Goal: Task Accomplishment & Management: Use online tool/utility

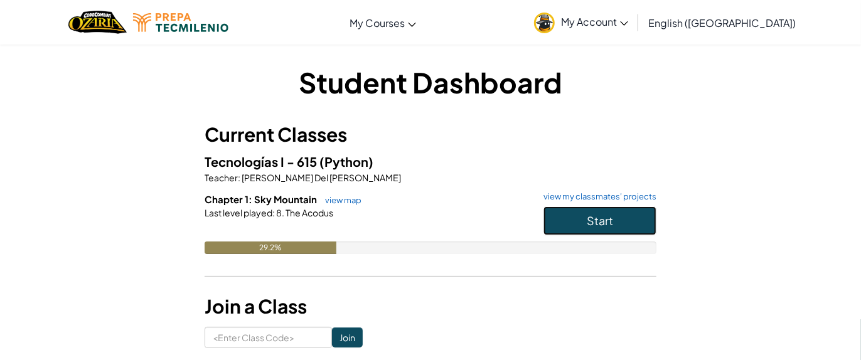
click at [627, 219] on button "Start" at bounding box center [600, 221] width 113 height 29
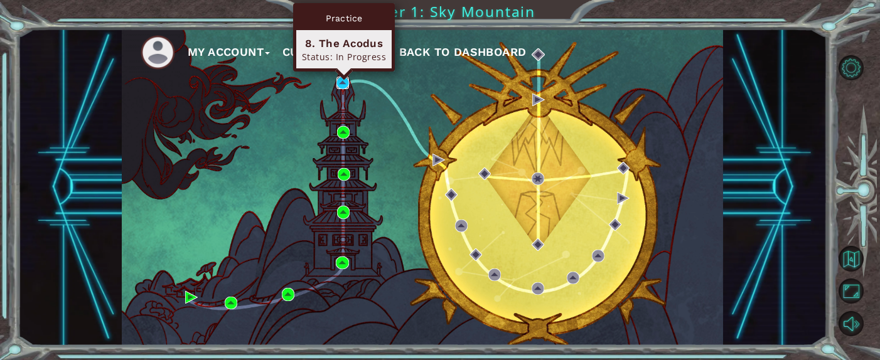
click at [338, 82] on img at bounding box center [343, 83] width 13 height 13
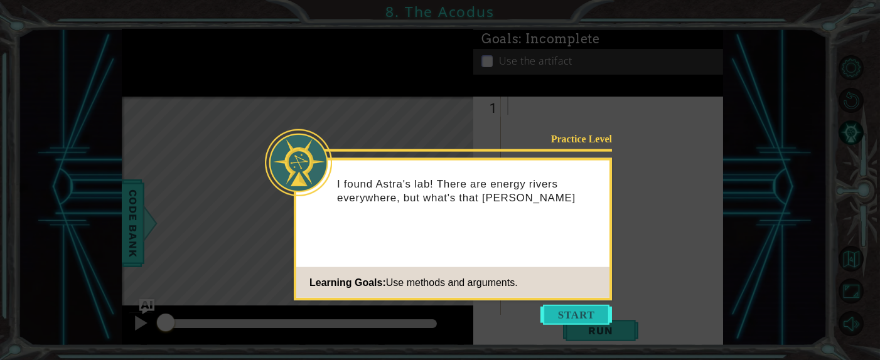
click at [571, 317] on button "Start" at bounding box center [577, 315] width 72 height 20
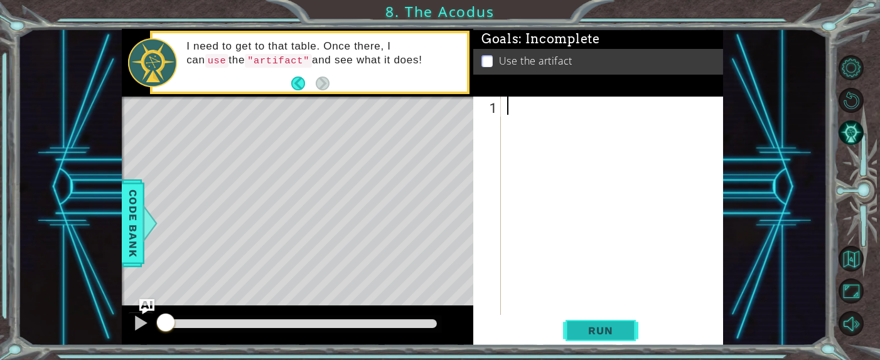
click at [600, 334] on span "Run" at bounding box center [601, 331] width 50 height 13
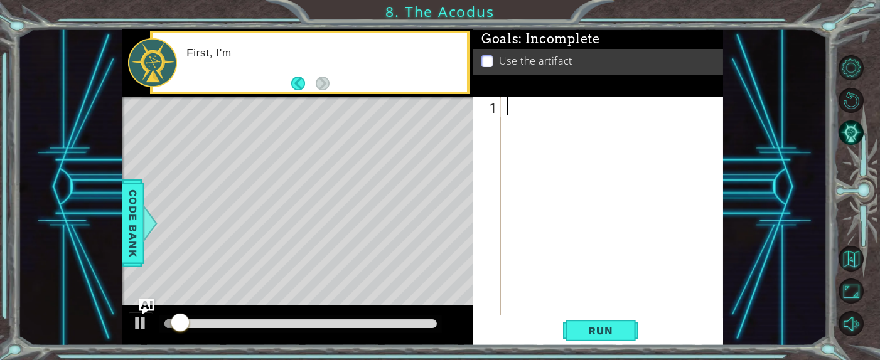
click at [537, 108] on div at bounding box center [616, 224] width 222 height 255
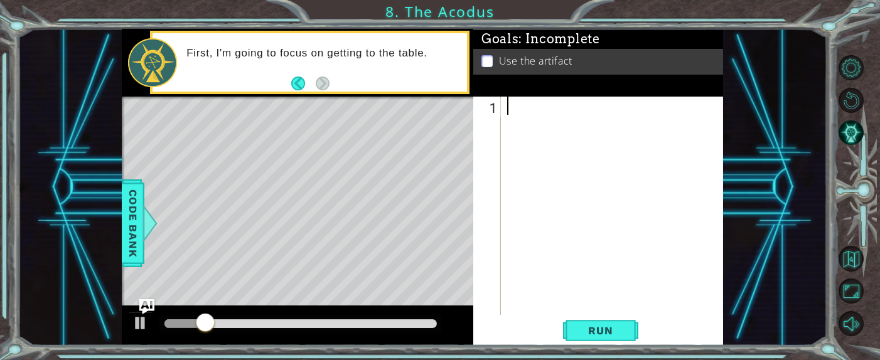
click at [530, 104] on div at bounding box center [616, 224] width 222 height 255
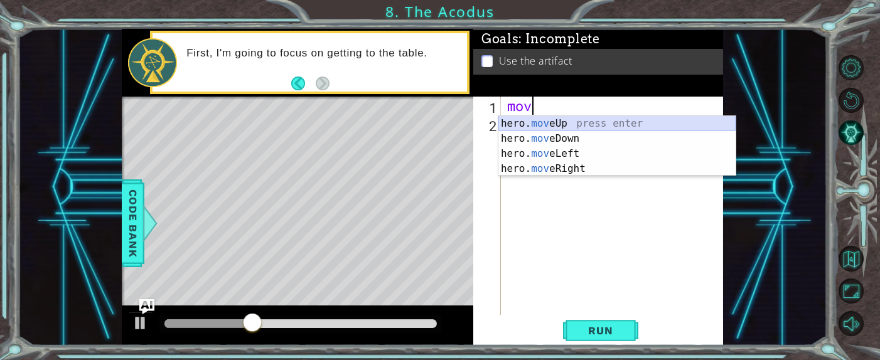
click at [545, 120] on div "hero. mov eUp press enter hero. mov eDown press enter hero. mov eLeft press ent…" at bounding box center [617, 161] width 237 height 90
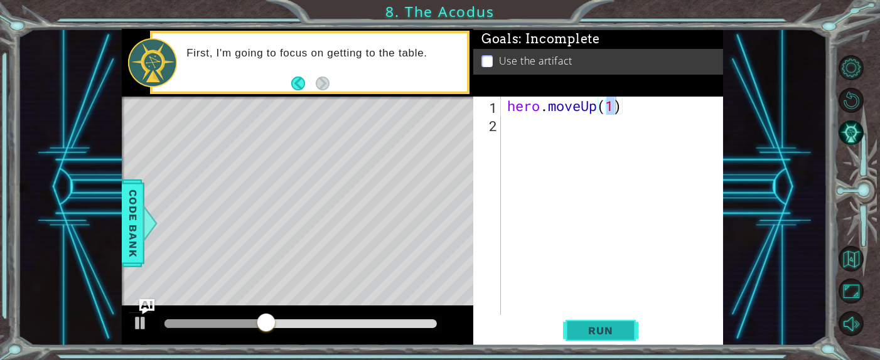
click at [606, 334] on span "Run" at bounding box center [601, 331] width 50 height 13
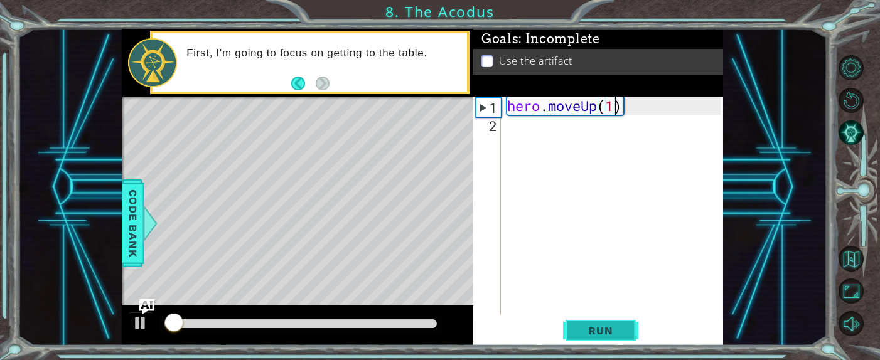
click at [610, 328] on span "Run" at bounding box center [601, 331] width 50 height 13
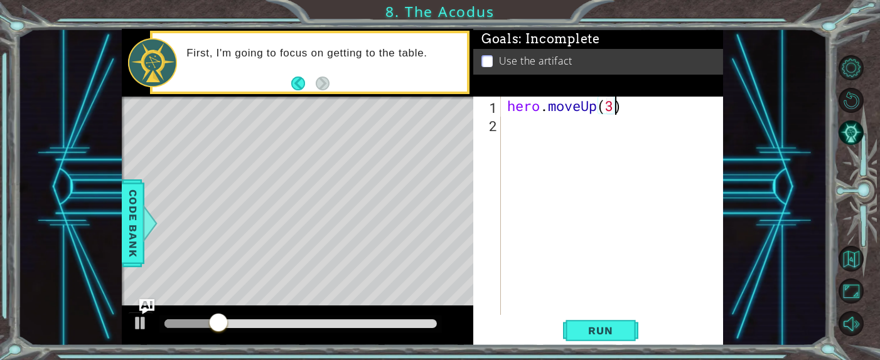
scroll to position [0, 4]
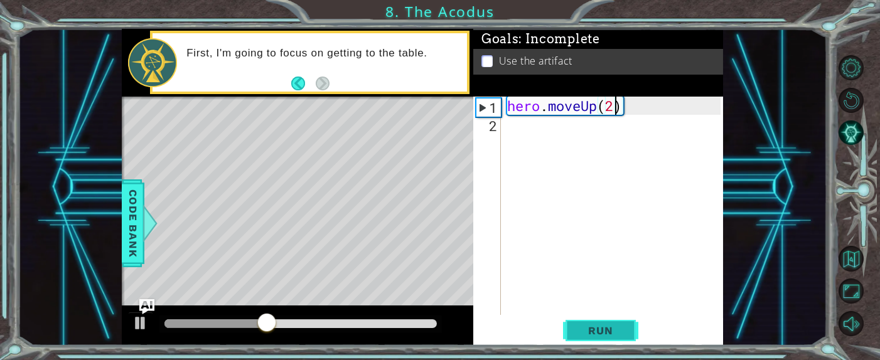
type textarea "hero.moveUp(2)"
click at [615, 330] on span "Run" at bounding box center [601, 331] width 50 height 13
click at [531, 132] on div "hero . moveUp ( 2 )" at bounding box center [616, 224] width 222 height 255
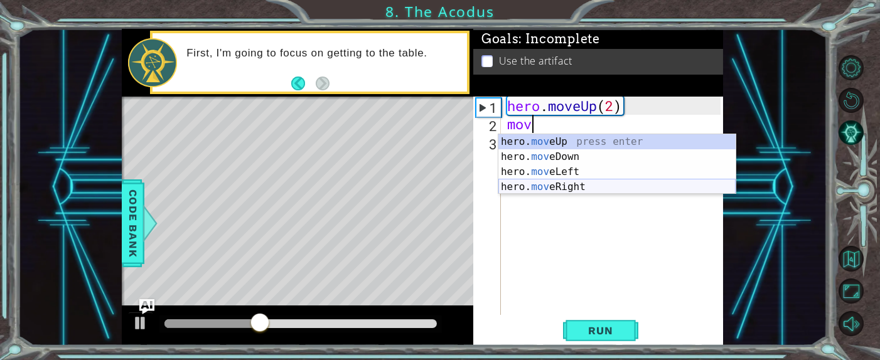
click at [541, 183] on div "hero. mov eUp press enter hero. mov eDown press enter hero. mov eLeft press ent…" at bounding box center [617, 179] width 237 height 90
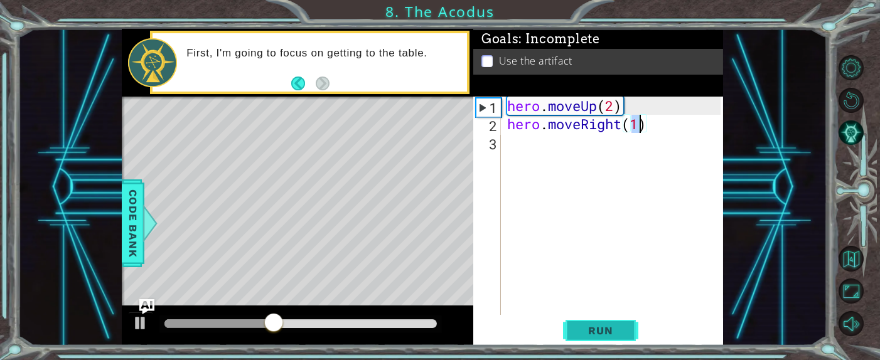
click at [600, 338] on button "Run" at bounding box center [600, 330] width 75 height 25
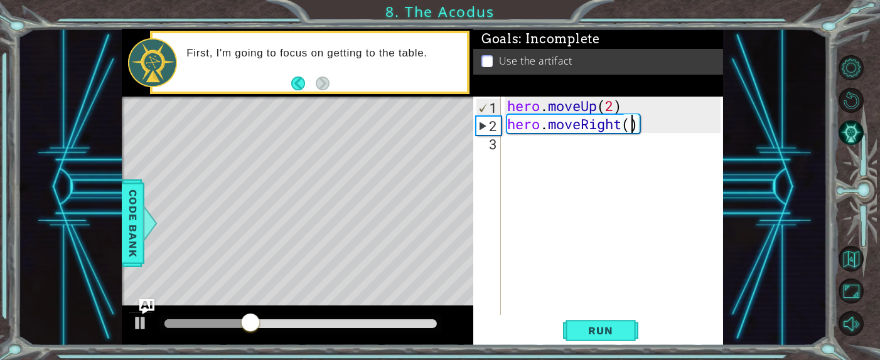
click at [642, 124] on div "hero . moveUp ( 2 ) hero . moveRight ( )" at bounding box center [616, 224] width 222 height 255
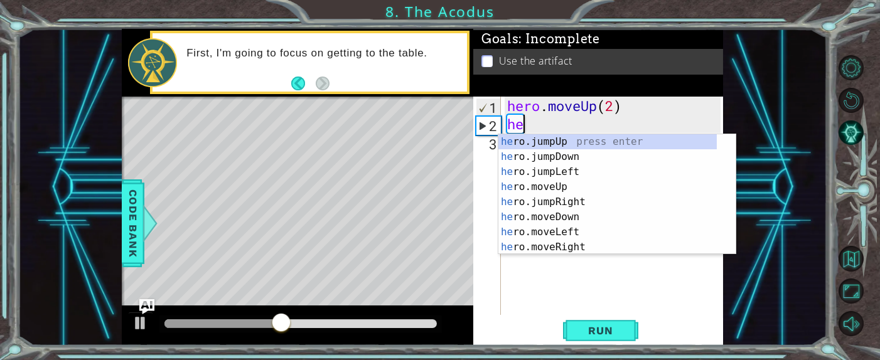
type textarea "h"
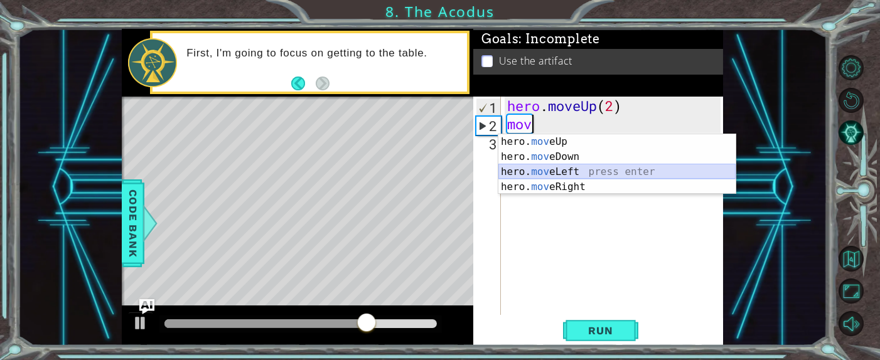
click at [623, 171] on div "hero. mov eUp press enter hero. mov eDown press enter hero. mov eLeft press ent…" at bounding box center [617, 179] width 237 height 90
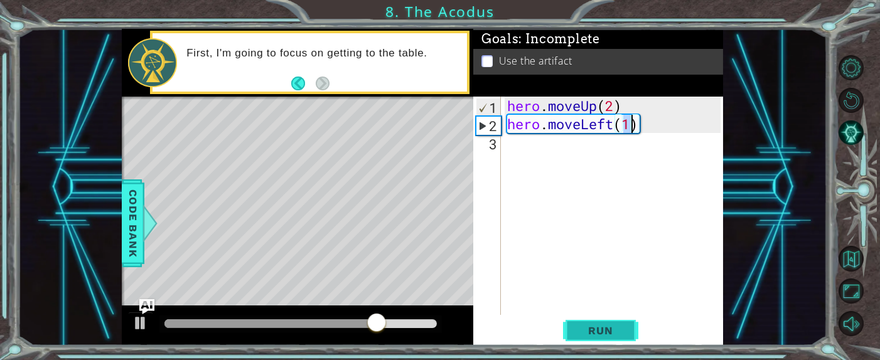
type textarea "hero.moveLeft(1)"
click at [593, 334] on span "Run" at bounding box center [601, 331] width 50 height 13
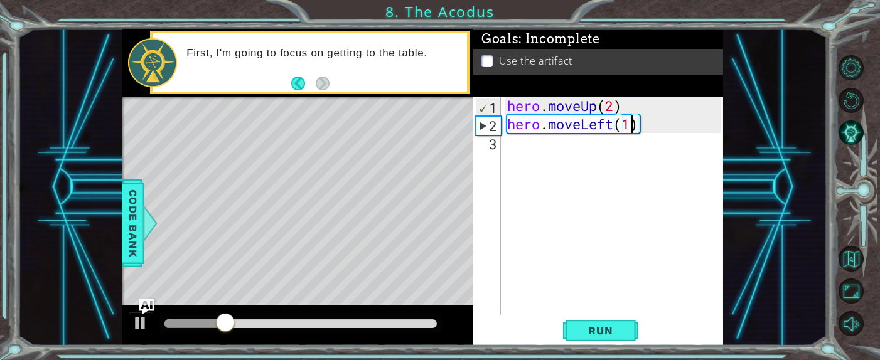
click at [529, 148] on div "hero . moveUp ( 2 ) hero . moveLeft ( 1 )" at bounding box center [616, 224] width 222 height 255
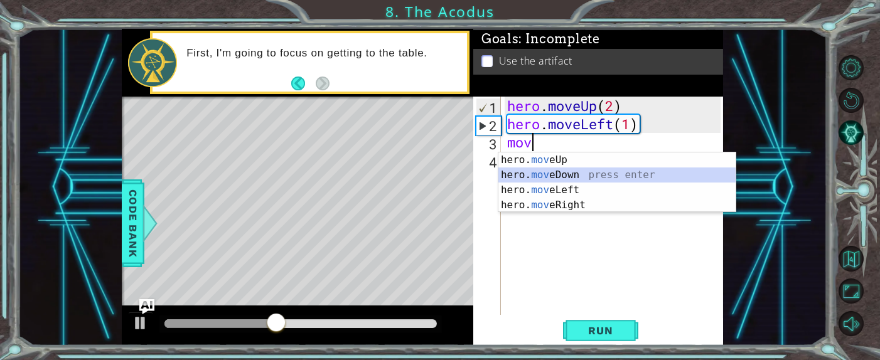
click at [526, 170] on div "hero. mov eUp press enter hero. mov eDown press enter hero. mov eLeft press ent…" at bounding box center [617, 198] width 237 height 90
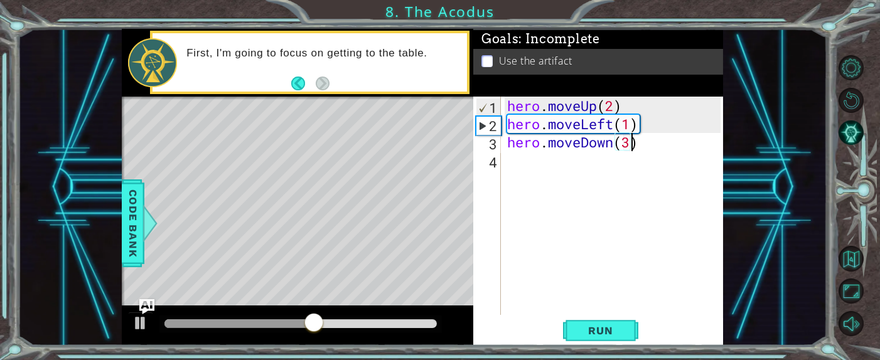
scroll to position [0, 5]
click at [601, 330] on span "Run" at bounding box center [601, 331] width 50 height 13
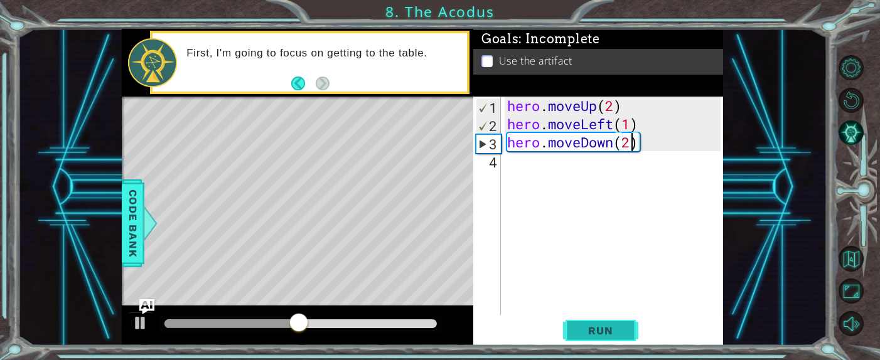
type textarea "hero.moveDown(2)"
click at [603, 333] on span "Run" at bounding box center [601, 331] width 50 height 13
click at [544, 175] on div "hero . moveUp ( 2 ) hero . moveLeft ( 1 ) hero . moveDown ( 2 )" at bounding box center [616, 224] width 222 height 255
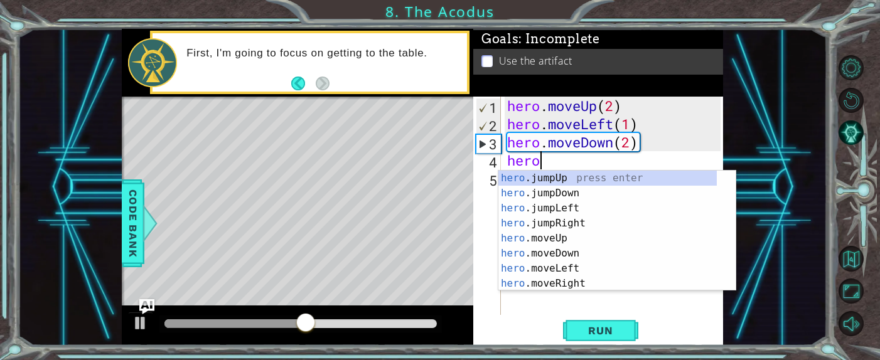
type textarea "hero."
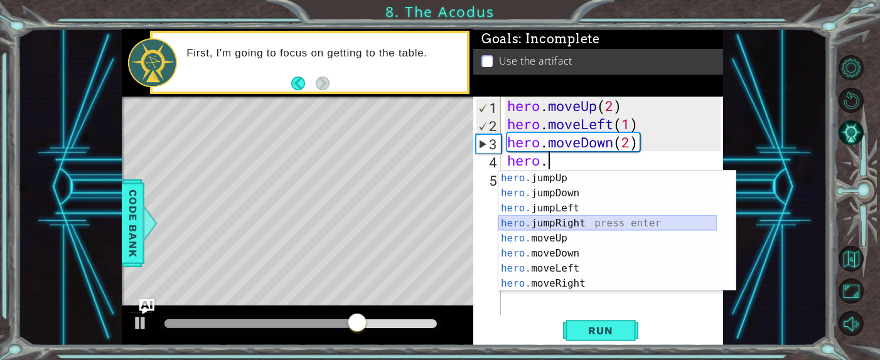
click at [571, 227] on div "hero. jumpUp press enter hero. jumpDown press enter hero. jumpLeft press enter …" at bounding box center [608, 246] width 218 height 151
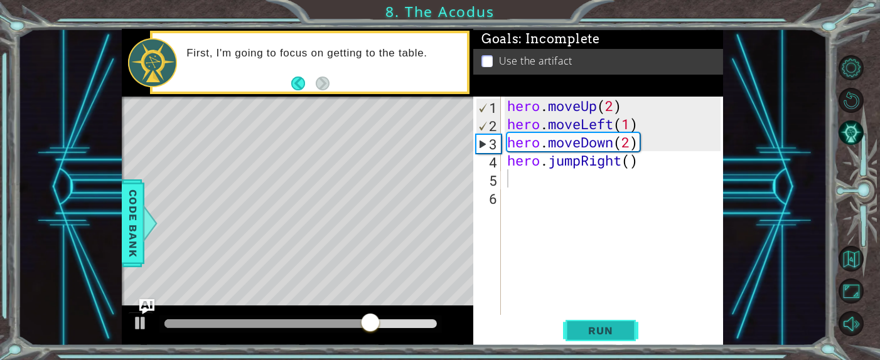
click at [582, 331] on span "Run" at bounding box center [601, 331] width 50 height 13
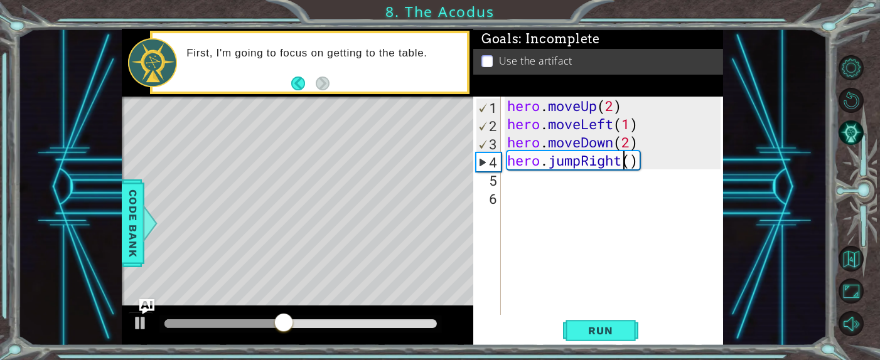
drag, startPoint x: 623, startPoint y: 161, endPoint x: 644, endPoint y: 136, distance: 33.4
click at [624, 161] on div "hero . moveUp ( 2 ) hero . moveLeft ( 1 ) hero . moveDown ( 2 ) hero . jumpRigh…" at bounding box center [616, 224] width 222 height 255
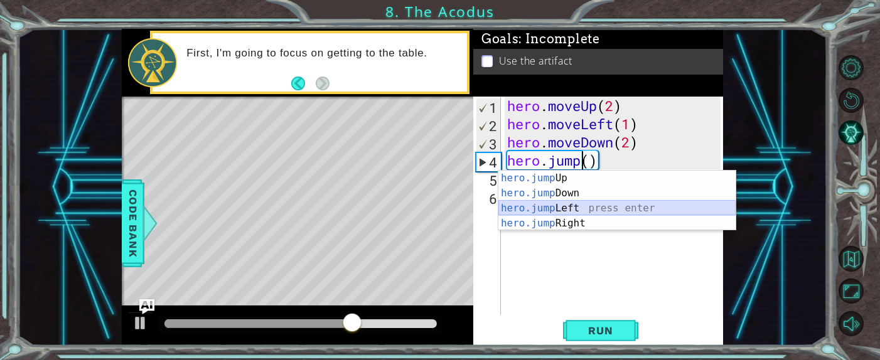
click at [625, 205] on div "hero.jump Up press enter hero.jump Down press enter hero.jump Left press enter …" at bounding box center [617, 216] width 237 height 90
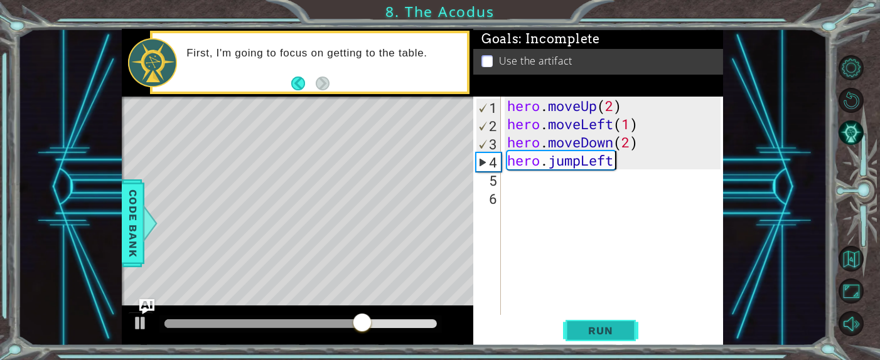
click at [614, 332] on span "Run" at bounding box center [601, 331] width 50 height 13
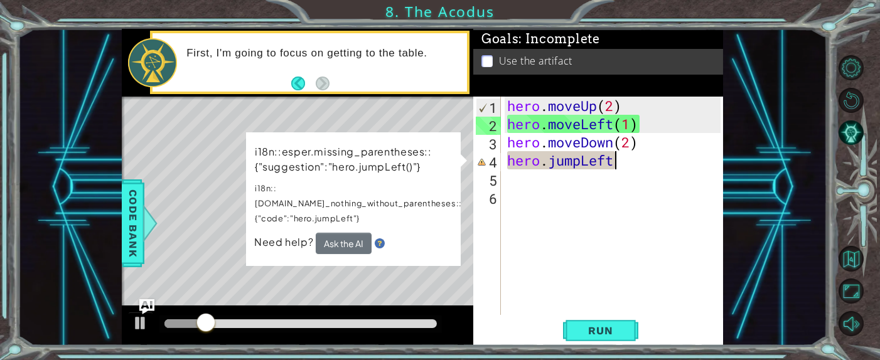
drag, startPoint x: 620, startPoint y: 162, endPoint x: 630, endPoint y: 151, distance: 14.2
click at [622, 162] on div "hero . moveUp ( 2 ) hero . moveLeft ( 1 ) hero . moveDown ( 2 ) hero . jumpLeft" at bounding box center [616, 224] width 222 height 255
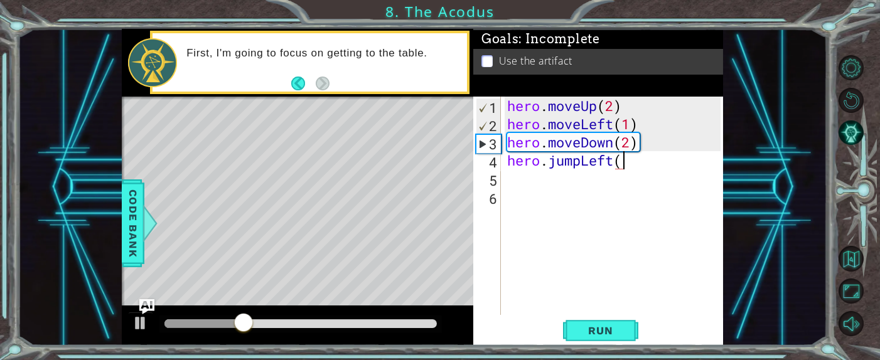
scroll to position [0, 4]
type textarea "hero.jumpLeft()"
drag, startPoint x: 586, startPoint y: 340, endPoint x: 593, endPoint y: 332, distance: 9.8
click at [586, 338] on button "Run" at bounding box center [600, 330] width 75 height 25
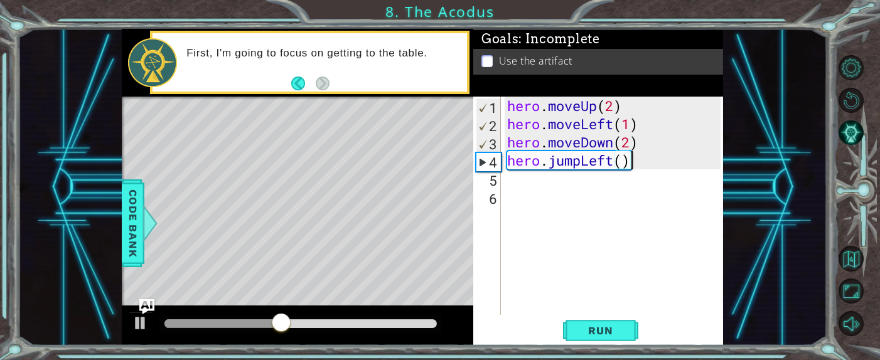
click at [525, 188] on div "hero . moveUp ( 2 ) hero . moveLeft ( 1 ) hero . moveDown ( 2 ) hero . jumpLeft…" at bounding box center [616, 224] width 222 height 255
click at [531, 180] on div "hero . moveUp ( 2 ) hero . moveLeft ( 1 ) hero . moveDown ( 2 ) hero . jumpLeft…" at bounding box center [616, 224] width 222 height 255
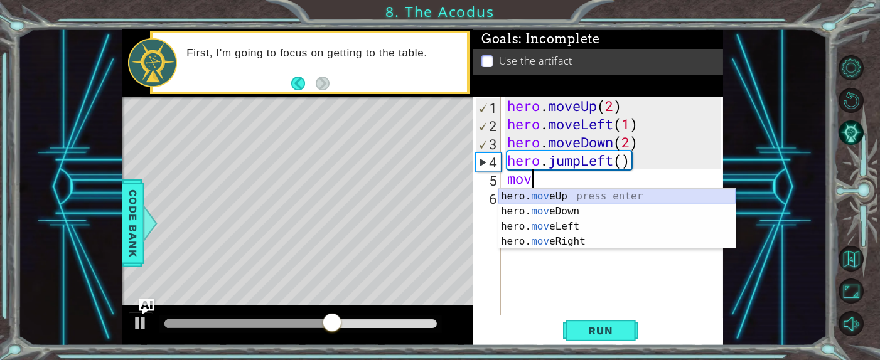
click at [546, 195] on div "hero. mov eUp press enter hero. mov eDown press enter hero. mov eLeft press ent…" at bounding box center [617, 234] width 237 height 90
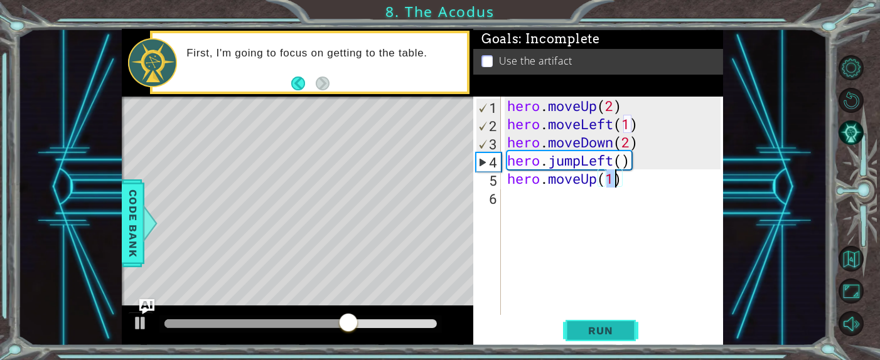
click at [612, 335] on span "Run" at bounding box center [601, 331] width 50 height 13
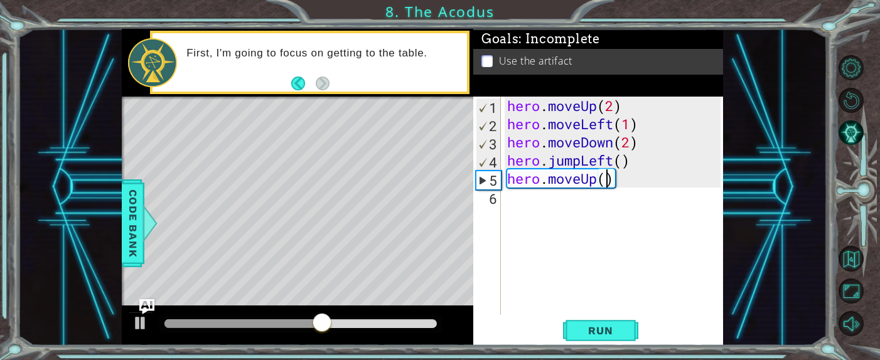
scroll to position [0, 4]
type textarea "hero.moveUp(2)"
click at [598, 326] on span "Run" at bounding box center [601, 331] width 50 height 13
click at [555, 203] on div "hero . moveUp ( 2 ) hero . moveLeft ( 1 ) hero . moveDown ( 2 ) hero . jumpLeft…" at bounding box center [616, 224] width 222 height 255
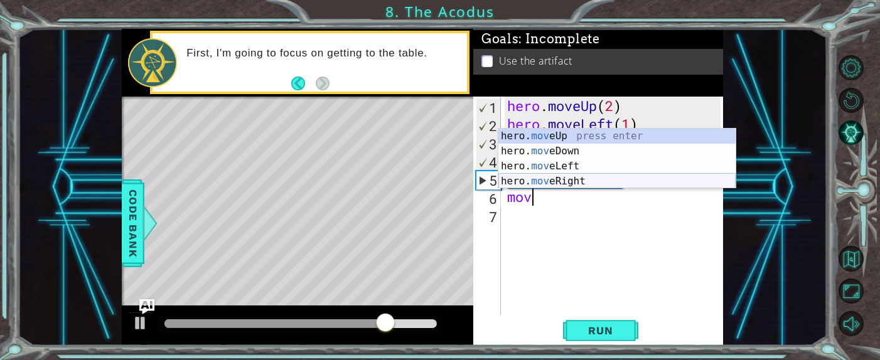
click at [564, 178] on div "hero. mov eUp press enter hero. mov eDown press enter hero. mov eLeft press ent…" at bounding box center [617, 174] width 237 height 90
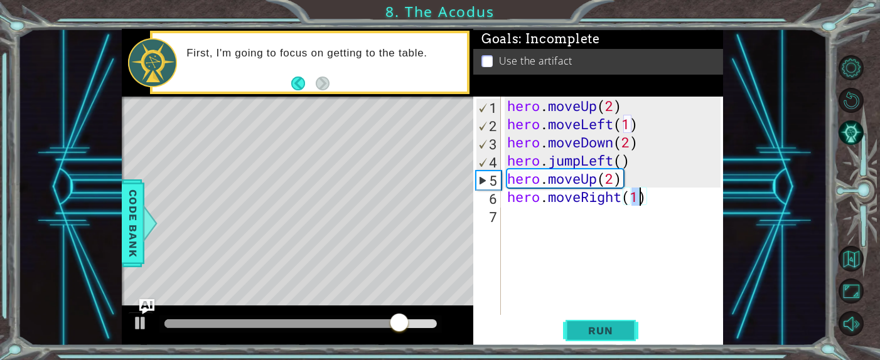
type textarea "hero.moveRight(1)"
click at [604, 328] on span "Run" at bounding box center [601, 331] width 50 height 13
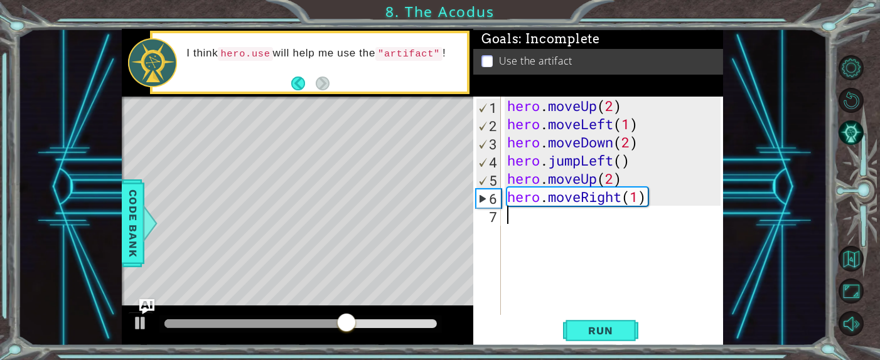
click at [520, 215] on div "hero . moveUp ( 2 ) hero . moveLeft ( 1 ) hero . moveDown ( 2 ) hero . jumpLeft…" at bounding box center [616, 224] width 222 height 255
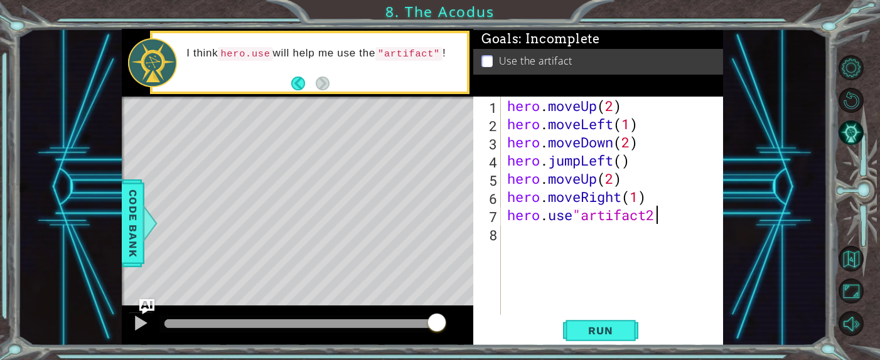
scroll to position [0, 6]
drag, startPoint x: 617, startPoint y: 323, endPoint x: 622, endPoint y: 311, distance: 13.2
click at [618, 323] on button "Run" at bounding box center [600, 330] width 75 height 25
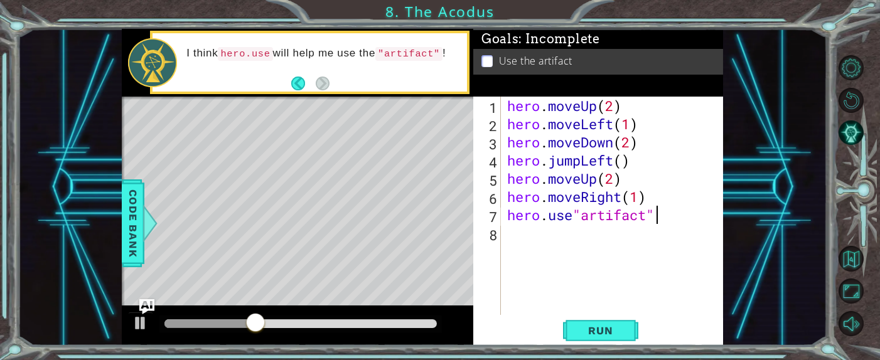
scroll to position [0, 6]
click at [573, 325] on button "Run" at bounding box center [600, 330] width 75 height 25
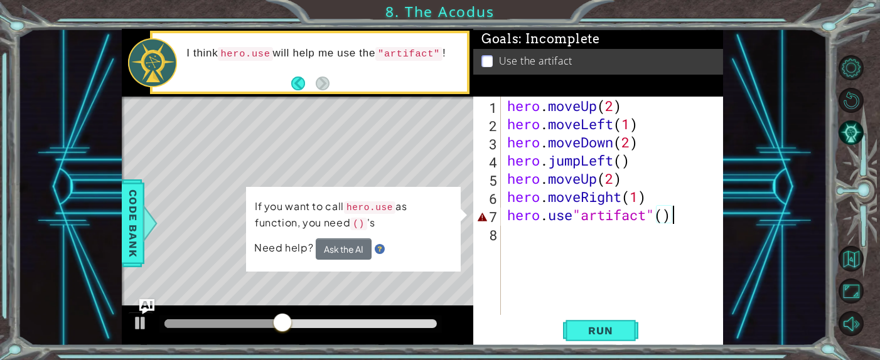
click at [577, 217] on div "hero . moveUp ( 2 ) hero . moveLeft ( 1 ) hero . moveDown ( 2 ) hero . jumpLeft…" at bounding box center [616, 224] width 222 height 255
click at [342, 247] on button "Ask the AI" at bounding box center [344, 249] width 56 height 21
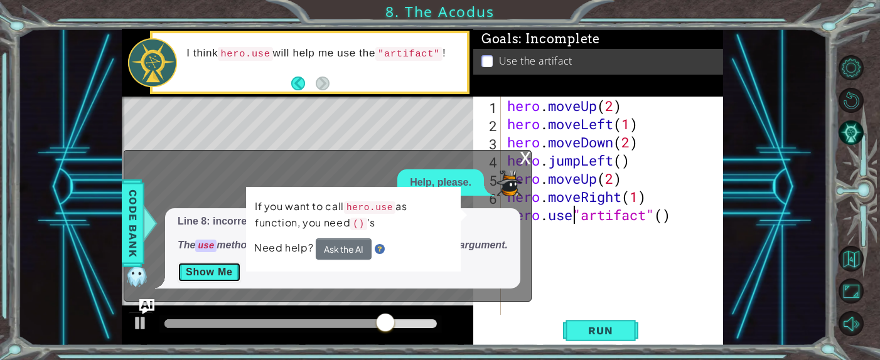
click at [236, 269] on button "Show Me" at bounding box center [209, 272] width 63 height 20
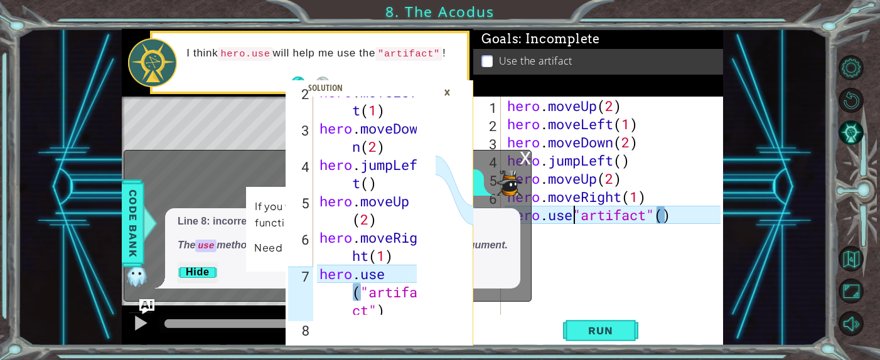
scroll to position [72, 0]
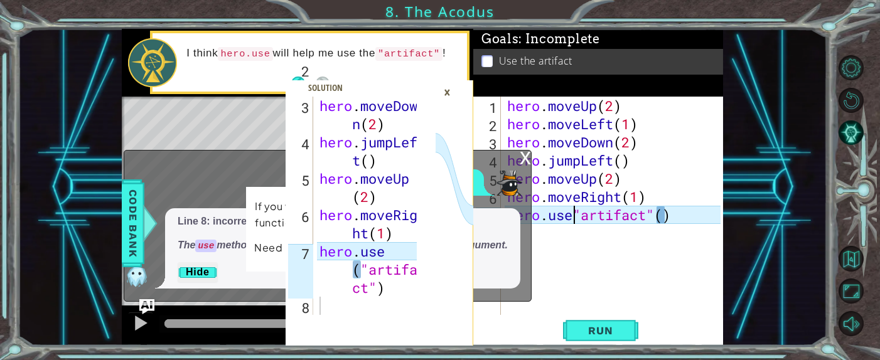
click at [453, 85] on div "×" at bounding box center [447, 92] width 19 height 21
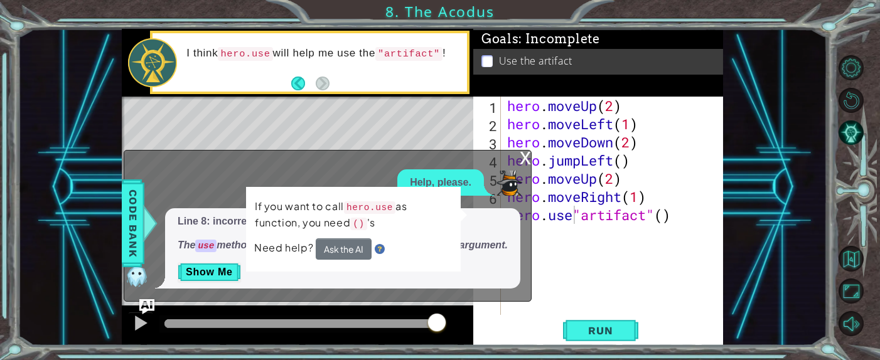
click at [521, 151] on div "x" at bounding box center [525, 157] width 11 height 13
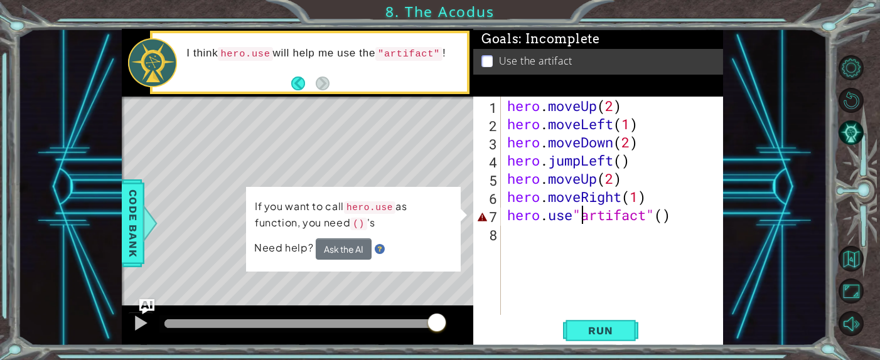
click at [579, 218] on div "hero . moveUp ( 2 ) hero . moveLeft ( 1 ) hero . moveDown ( 2 ) hero . jumpLeft…" at bounding box center [616, 224] width 222 height 255
click at [575, 208] on div "hero . moveUp ( 2 ) hero . moveLeft ( 1 ) hero . moveDown ( 2 ) hero . jumpLeft…" at bounding box center [616, 224] width 222 height 255
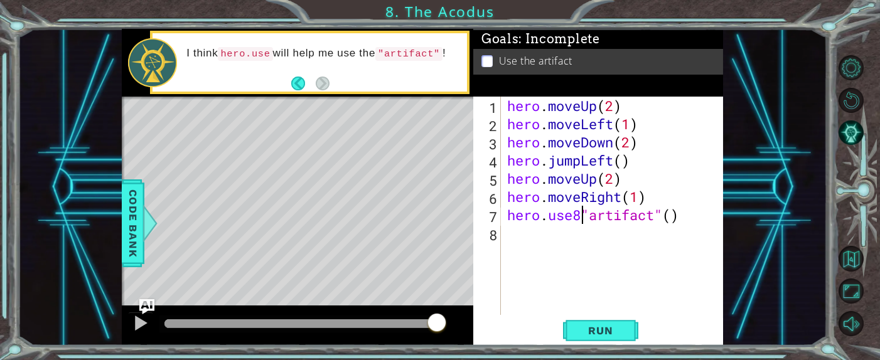
scroll to position [0, 4]
click at [670, 212] on div "hero . moveUp ( 2 ) hero . moveLeft ( 1 ) hero . moveDown ( 2 ) hero . jumpLeft…" at bounding box center [616, 224] width 222 height 255
type textarea "hero.use("artifact")"
click at [600, 326] on span "Run" at bounding box center [601, 331] width 50 height 13
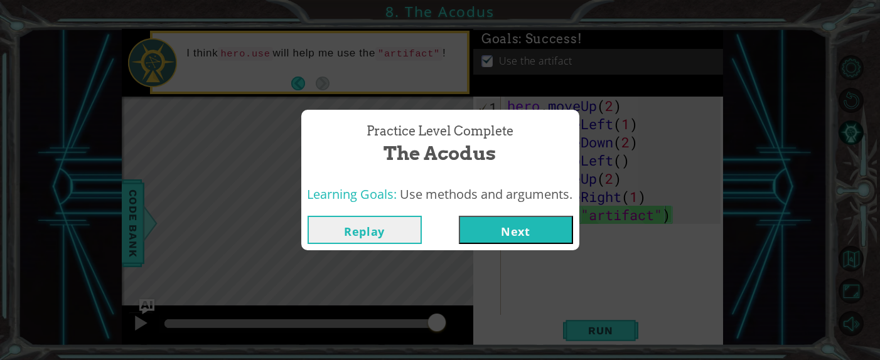
click at [483, 231] on button "Next" at bounding box center [516, 230] width 114 height 28
